Goal: Register for event/course

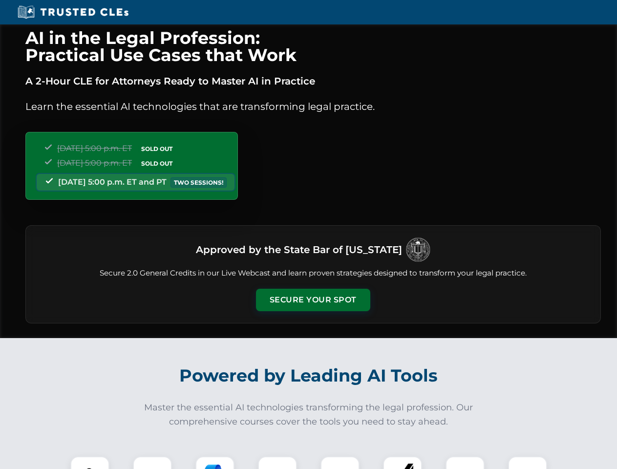
click at [313, 300] on button "Secure Your Spot" at bounding box center [313, 300] width 114 height 22
click at [90, 463] on img at bounding box center [90, 476] width 28 height 28
click at [152, 463] on div at bounding box center [152, 475] width 39 height 39
